Goal: Find specific page/section: Find specific page/section

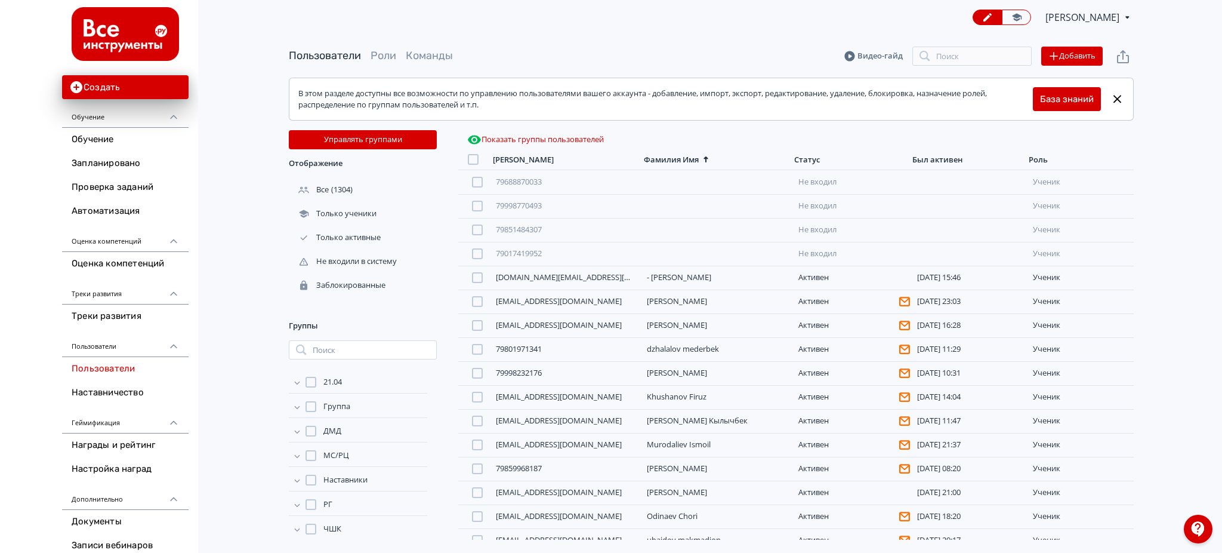
drag, startPoint x: 92, startPoint y: 368, endPoint x: 347, endPoint y: 333, distance: 257.2
click at [92, 368] on link "Пользователи" at bounding box center [125, 369] width 127 height 24
click at [111, 138] on link "Обучение" at bounding box center [125, 140] width 127 height 24
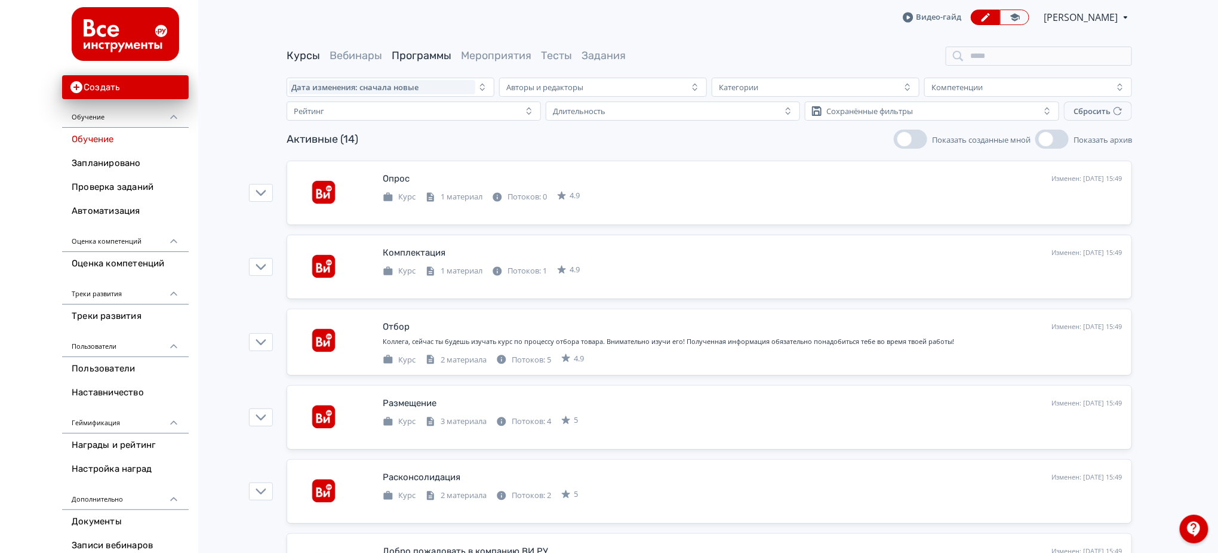
click at [417, 53] on link "Программы" at bounding box center [422, 55] width 60 height 13
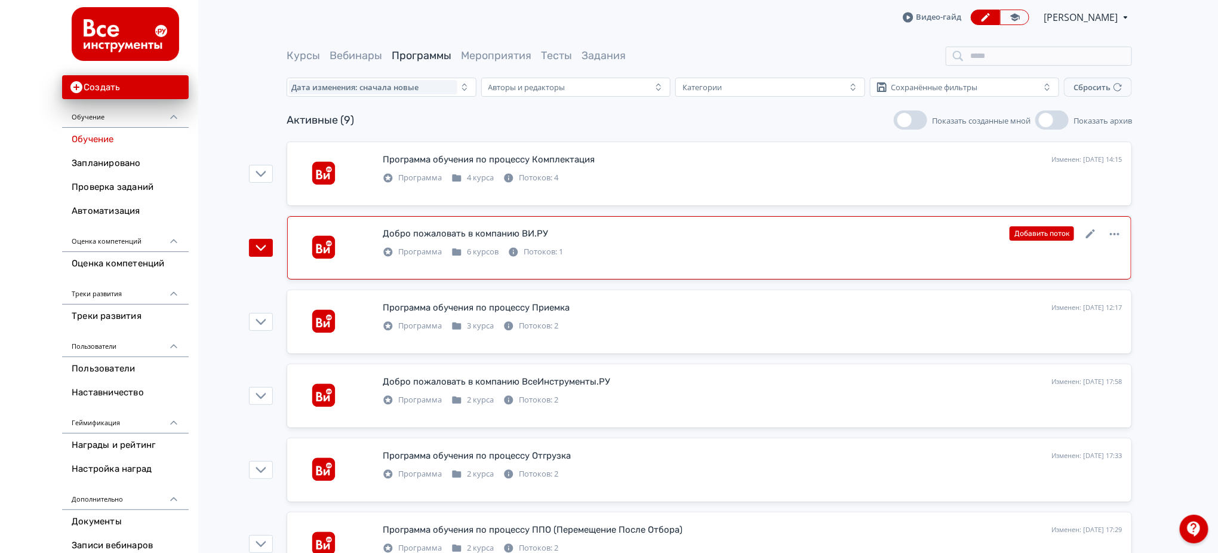
click at [471, 239] on div "Добро пожаловать в компанию ВИ.РУ" at bounding box center [465, 234] width 165 height 14
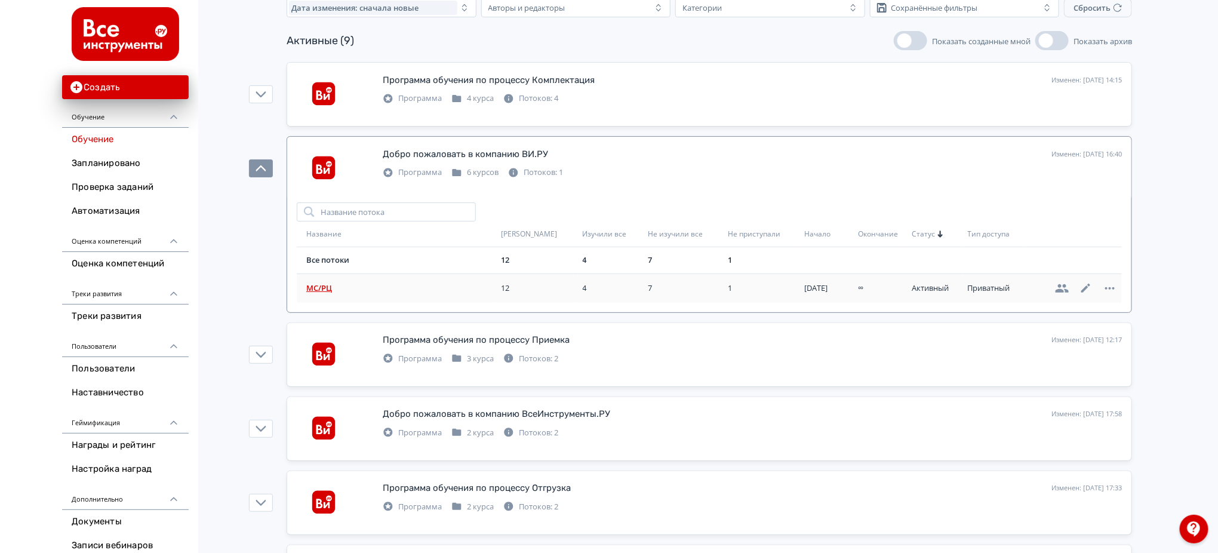
click at [318, 289] on span "МС/РЦ" at bounding box center [401, 288] width 190 height 12
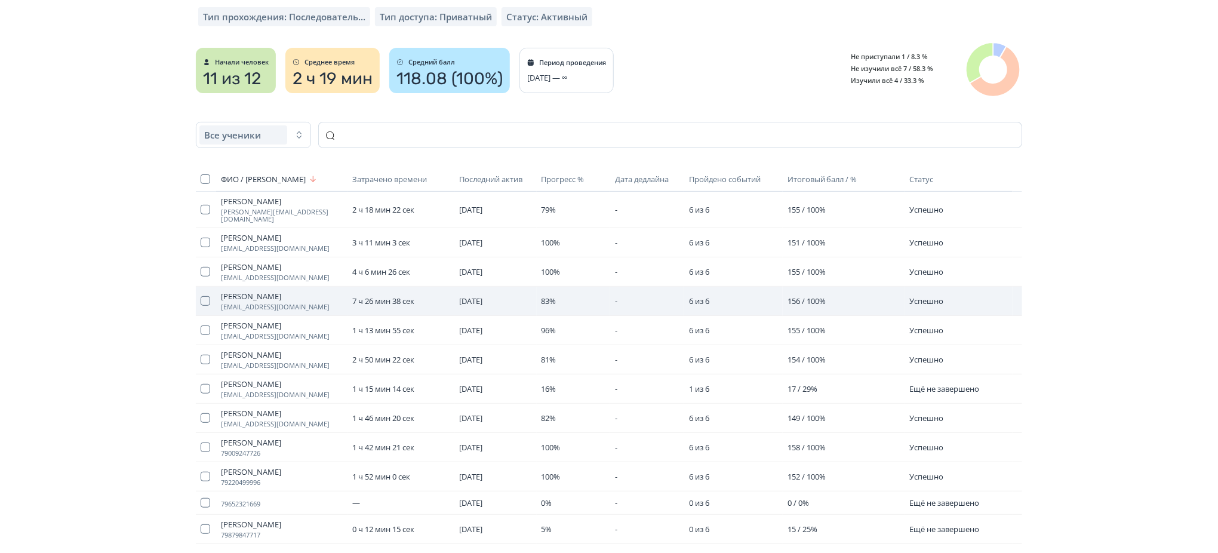
scroll to position [159, 0]
